Goal: Task Accomplishment & Management: Manage account settings

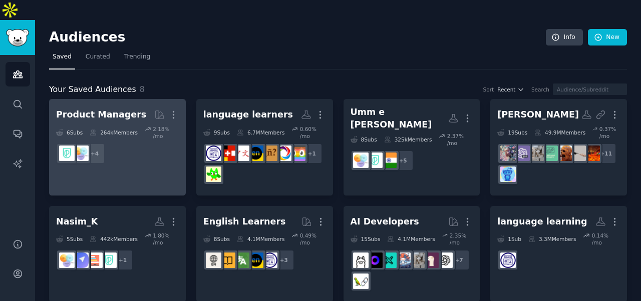
click at [133, 140] on dd "+ 4" at bounding box center [117, 154] width 123 height 28
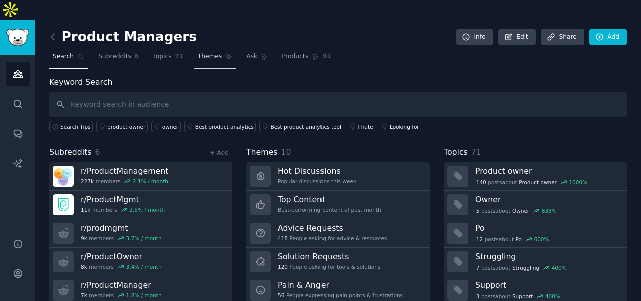
click at [208, 53] on span "Themes" at bounding box center [210, 57] width 25 height 9
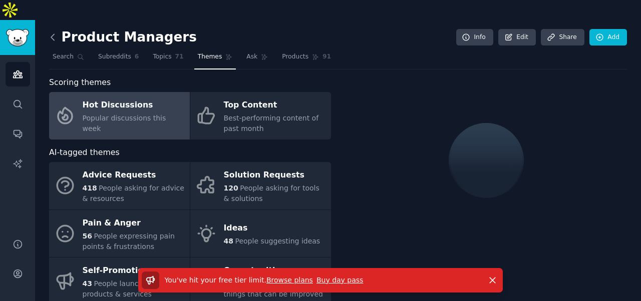
click at [53, 32] on icon at bounding box center [53, 37] width 11 height 11
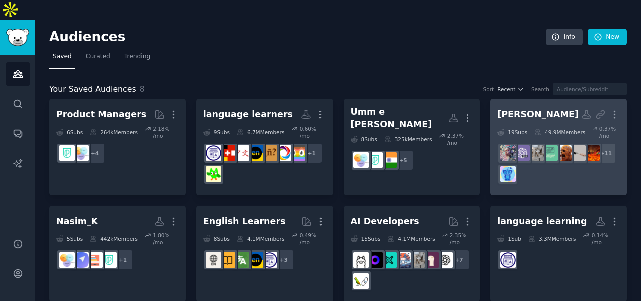
click at [511, 109] on div "[PERSON_NAME]" at bounding box center [538, 115] width 82 height 13
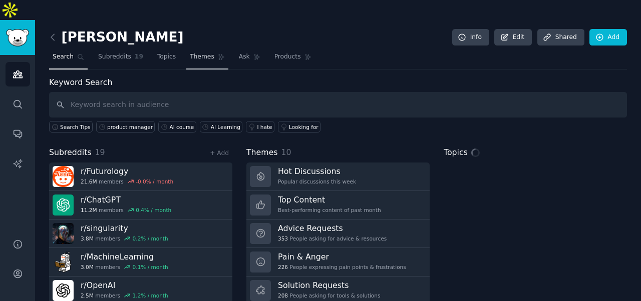
click at [195, 53] on span "Themes" at bounding box center [202, 57] width 25 height 9
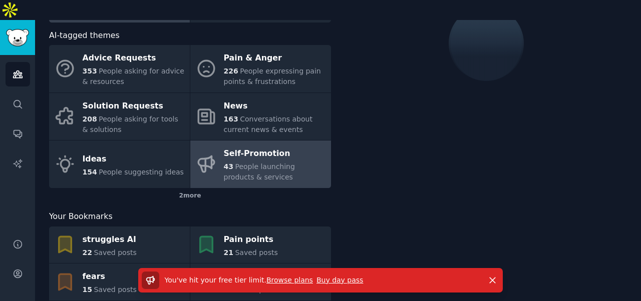
scroll to position [155, 0]
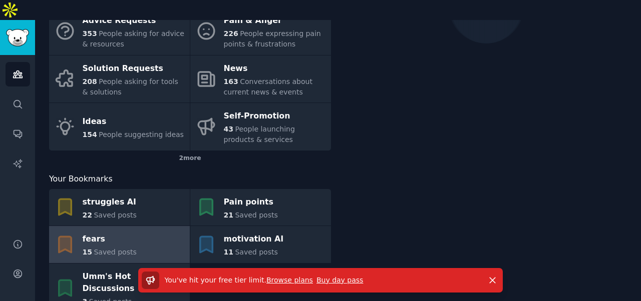
click at [144, 226] on link "fears 15 Saved posts" at bounding box center [119, 244] width 141 height 37
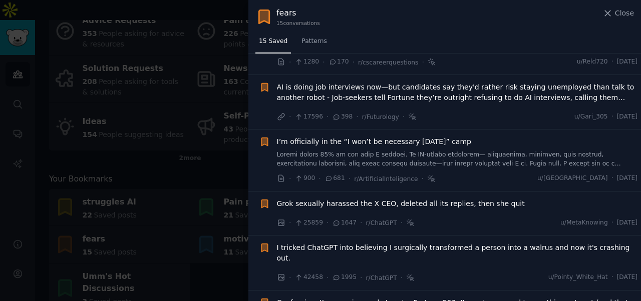
scroll to position [652, 0]
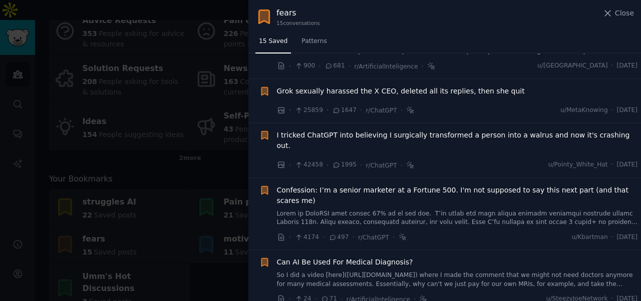
click at [156, 140] on div at bounding box center [320, 150] width 641 height 301
click at [58, 28] on div at bounding box center [320, 150] width 641 height 301
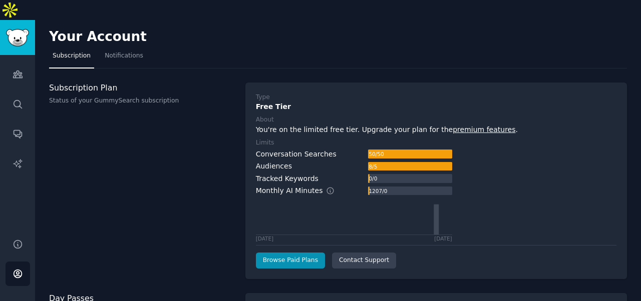
scroll to position [98, 0]
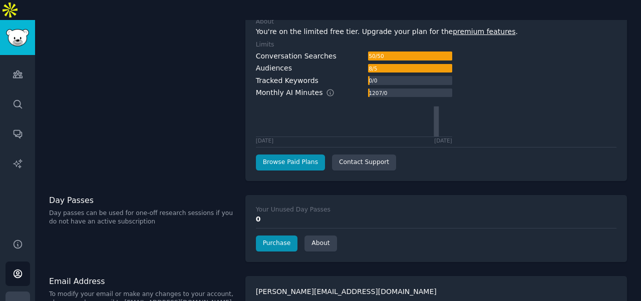
click at [15, 299] on icon "Sidebar" at bounding box center [18, 304] width 11 height 11
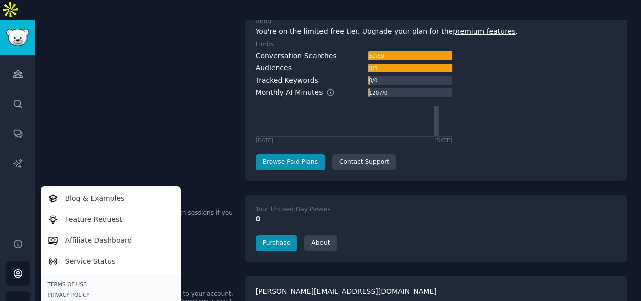
click at [156, 98] on div "Subscription Plan Status of your GummySearch subscription" at bounding box center [142, 82] width 186 height 197
